Goal: Navigation & Orientation: Find specific page/section

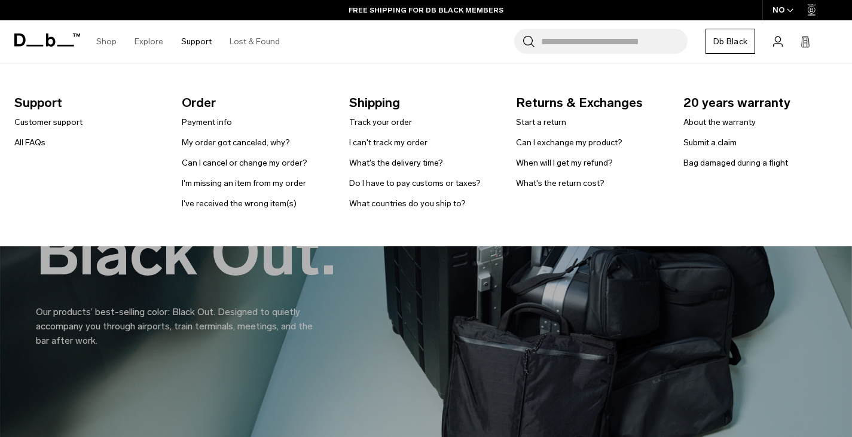
scroll to position [359, 0]
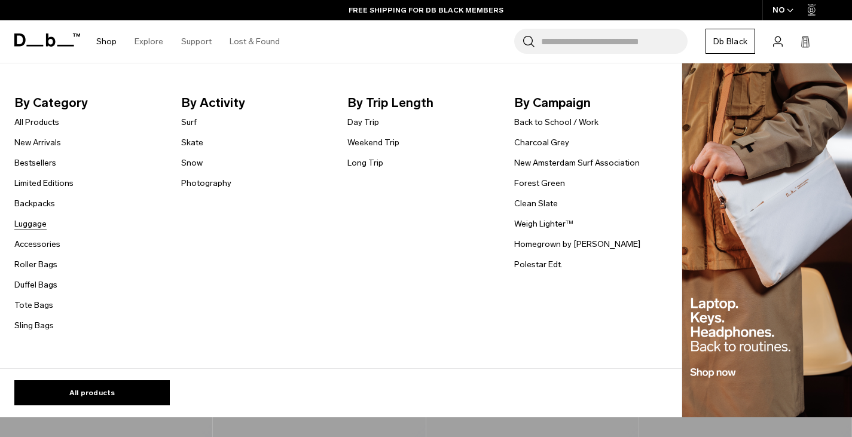
click at [35, 224] on link "Luggage" at bounding box center [30, 224] width 32 height 13
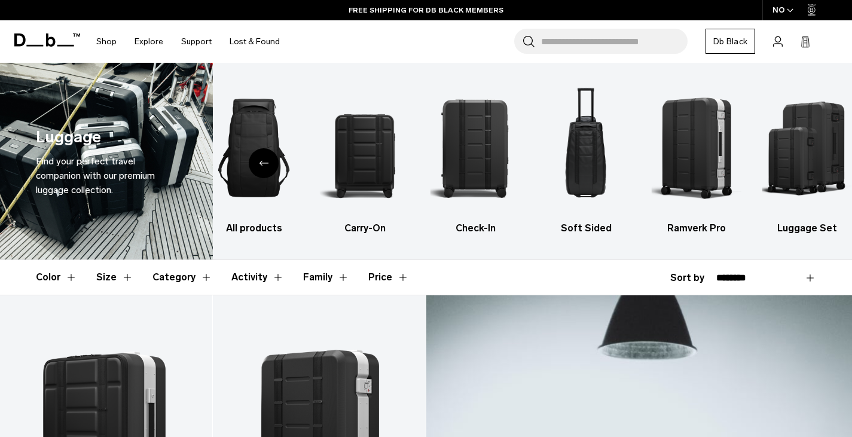
click at [792, 11] on icon "button" at bounding box center [790, 10] width 7 height 4
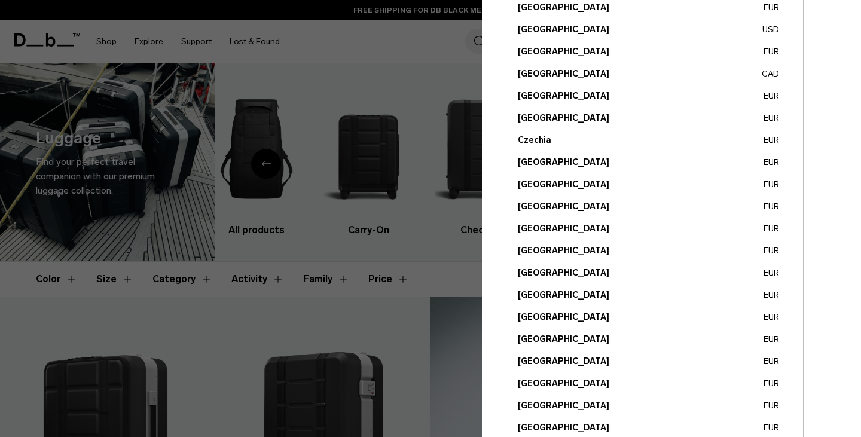
scroll to position [445, 0]
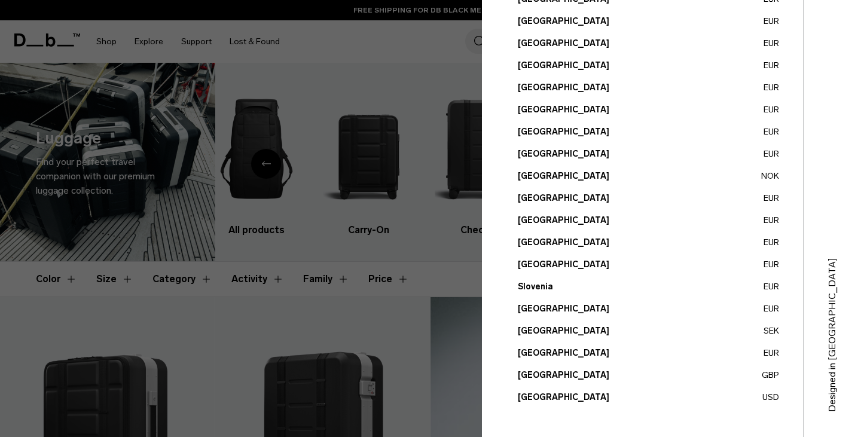
click at [544, 331] on button "Sweden SEK" at bounding box center [648, 331] width 261 height 13
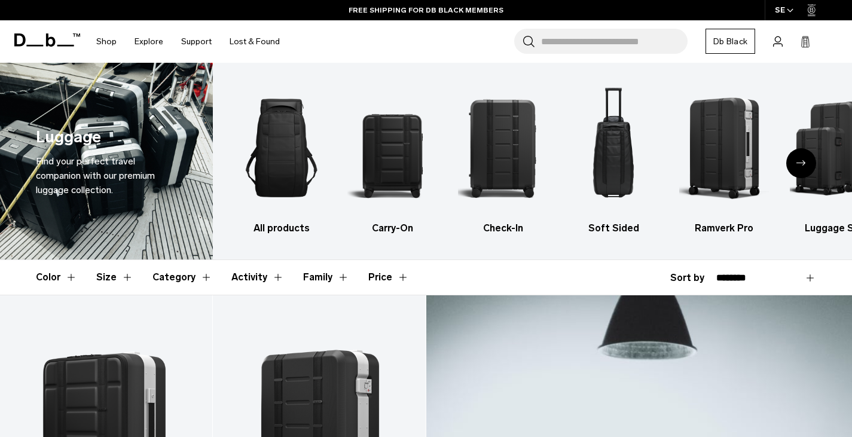
click at [809, 163] on div "Next slide" at bounding box center [802, 163] width 30 height 30
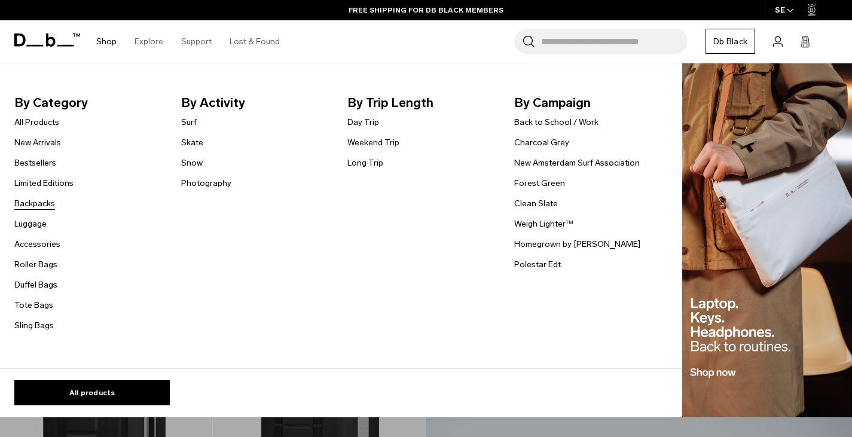
click at [28, 205] on link "Backpacks" at bounding box center [34, 203] width 41 height 13
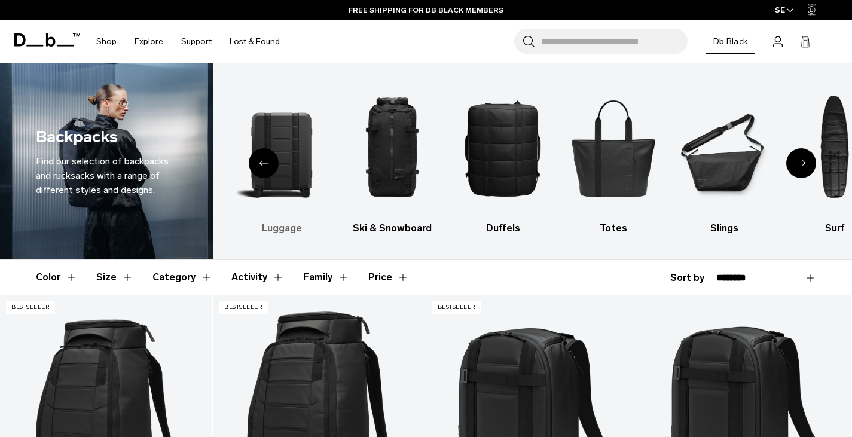
click at [303, 170] on img "2 / 10" at bounding box center [282, 148] width 90 height 135
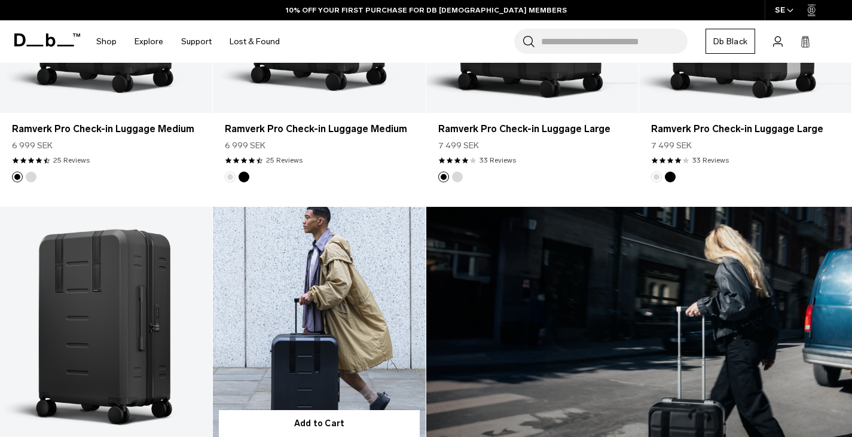
scroll to position [664, 0]
